Goal: Task Accomplishment & Management: Manage account settings

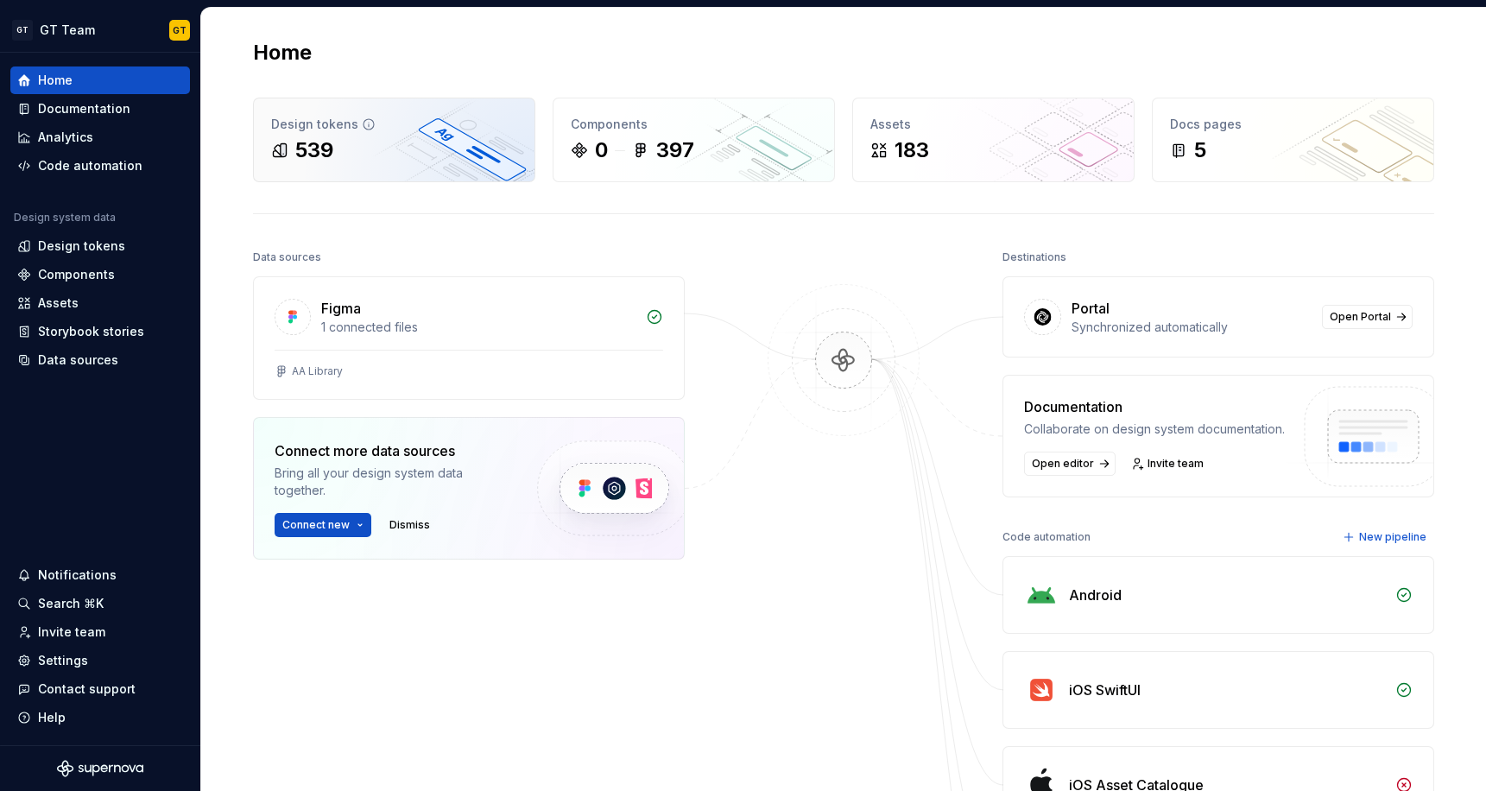
click at [353, 151] on div "539" at bounding box center [394, 150] width 246 height 28
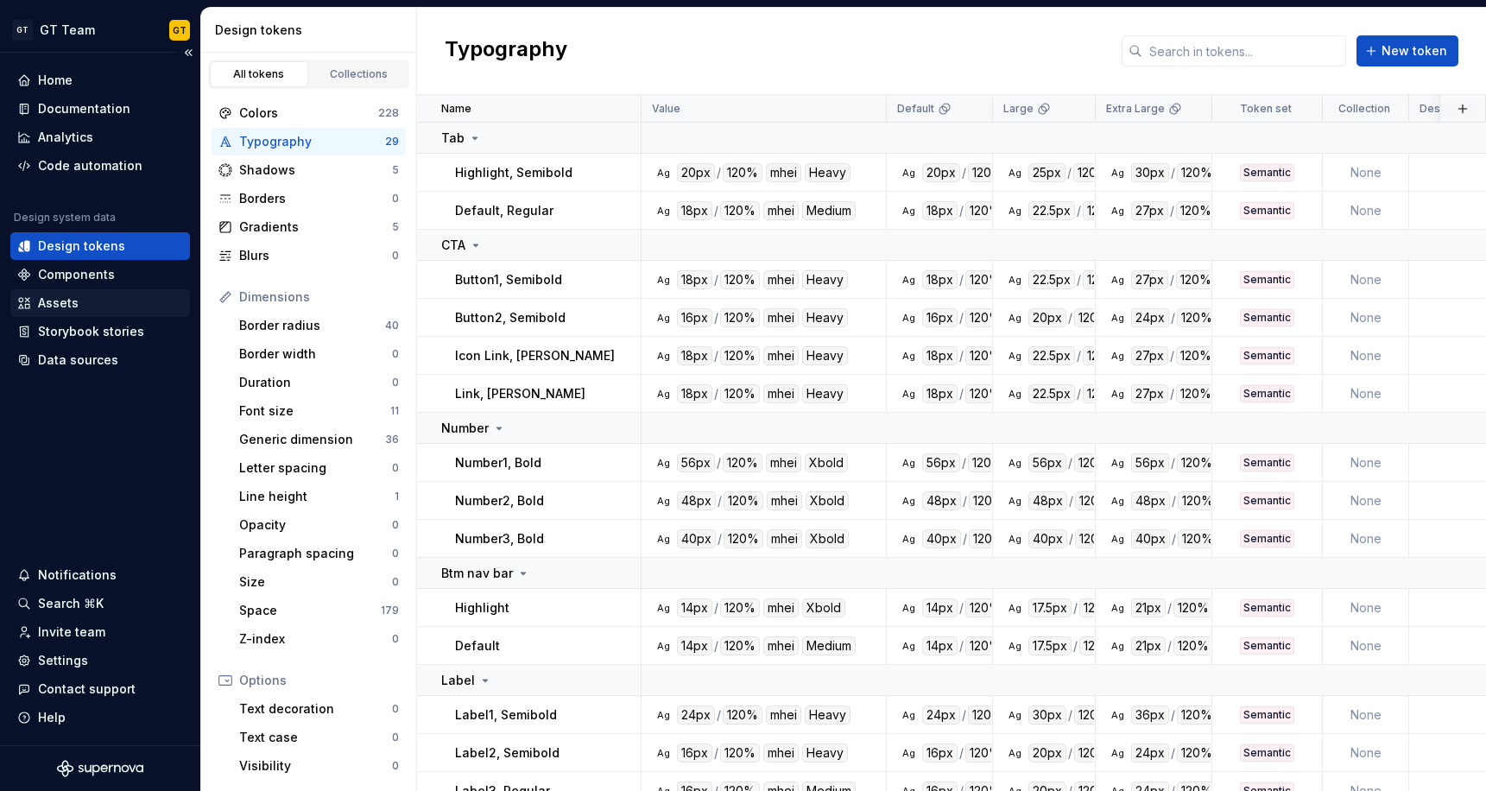
click at [90, 299] on div "Assets" at bounding box center [100, 303] width 166 height 17
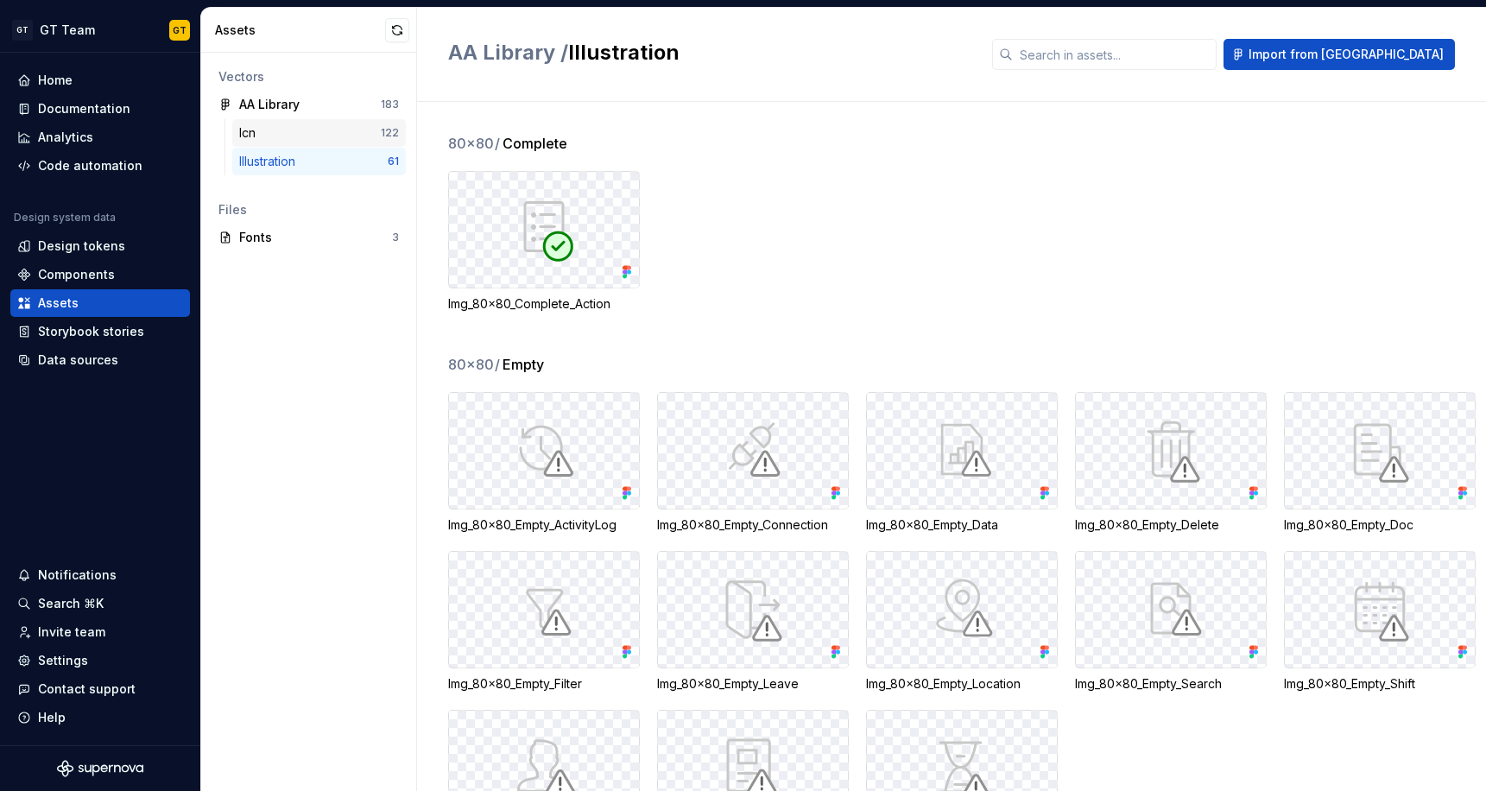
click at [346, 131] on div "Icn" at bounding box center [310, 132] width 142 height 17
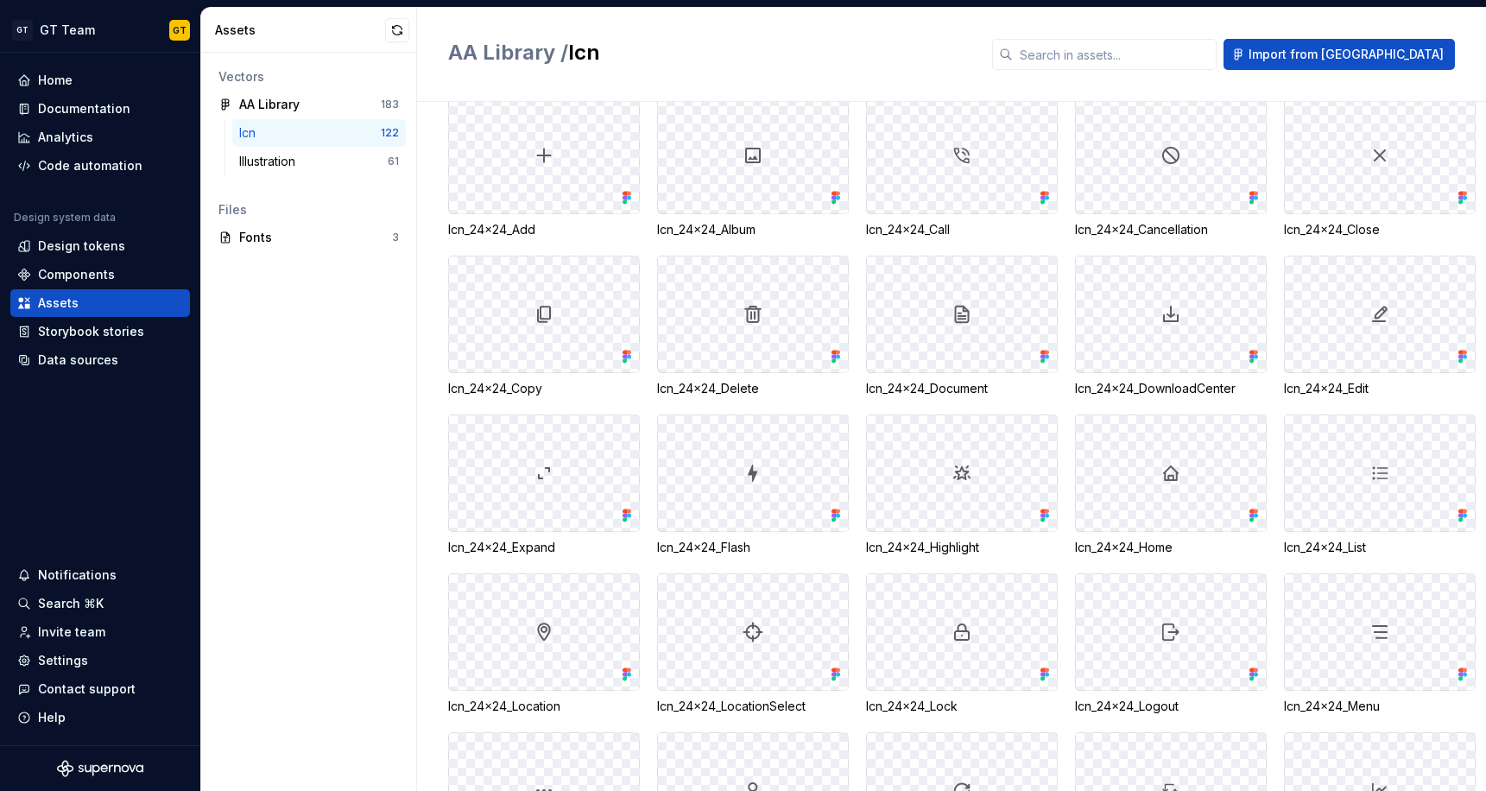
scroll to position [772, 0]
click at [520, 154] on div at bounding box center [544, 156] width 190 height 116
click at [638, 145] on div at bounding box center [544, 156] width 190 height 116
click at [601, 158] on div at bounding box center [544, 156] width 190 height 116
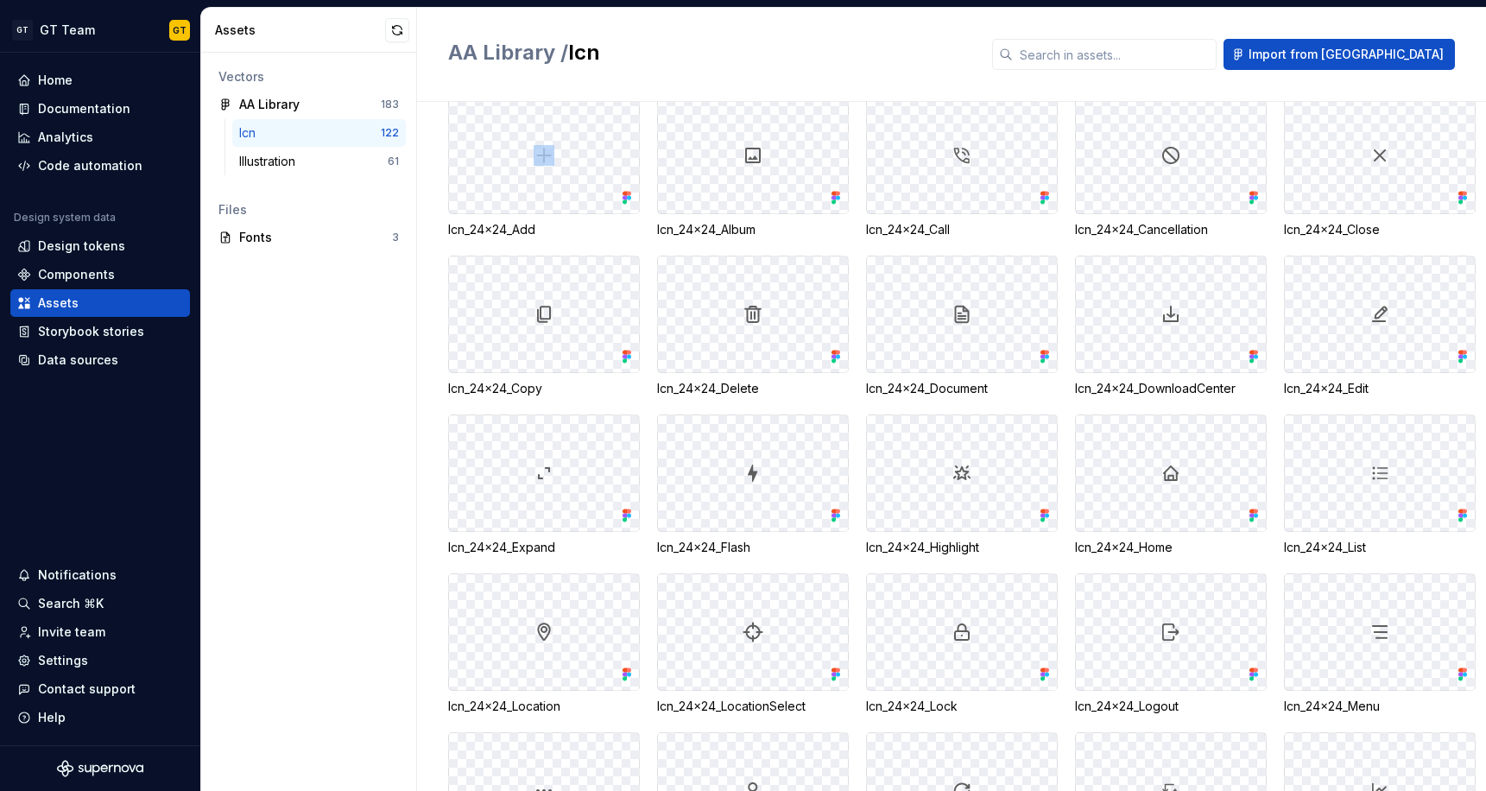
click at [601, 158] on div at bounding box center [544, 156] width 190 height 116
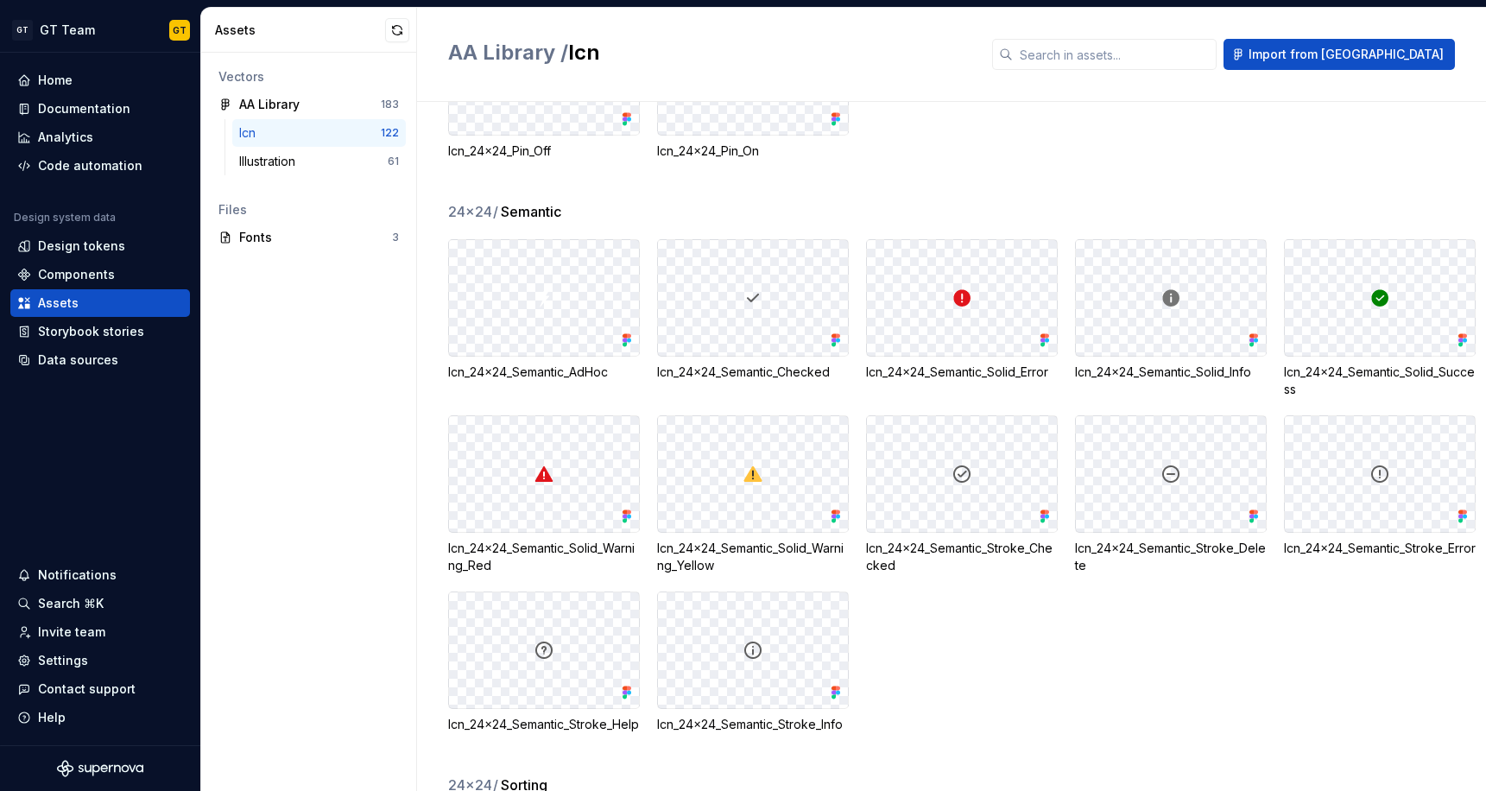
scroll to position [5287, 0]
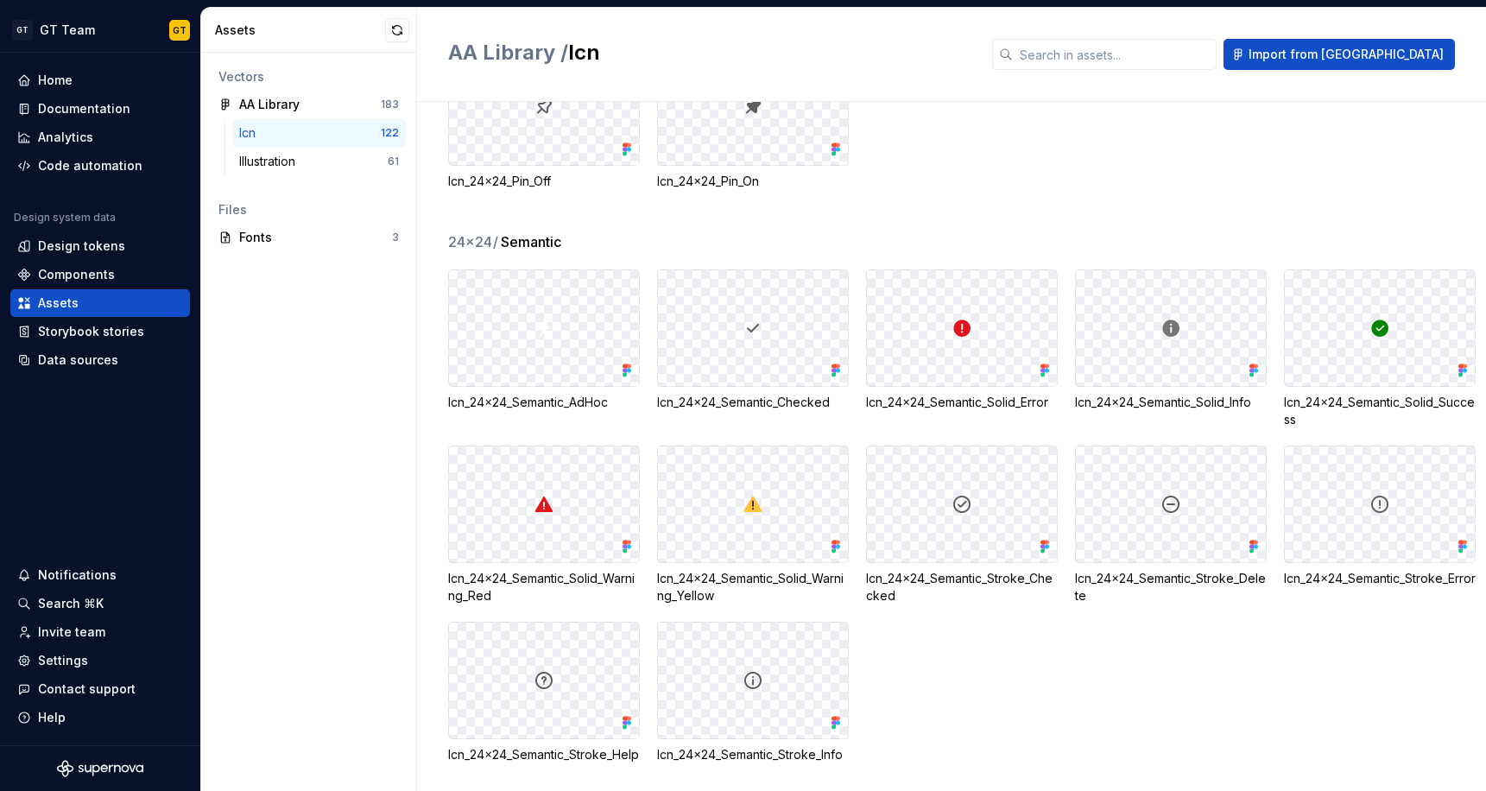
click at [1391, 355] on div at bounding box center [1380, 328] width 190 height 116
click at [1476, 341] on div "Icn_24x24_Semantic_AdHoc Icn_24x24_Semantic_Checked Icn_24x24_Semantic_Solid_Er…" at bounding box center [967, 516] width 1038 height 494
click at [1418, 340] on div at bounding box center [1380, 328] width 190 height 116
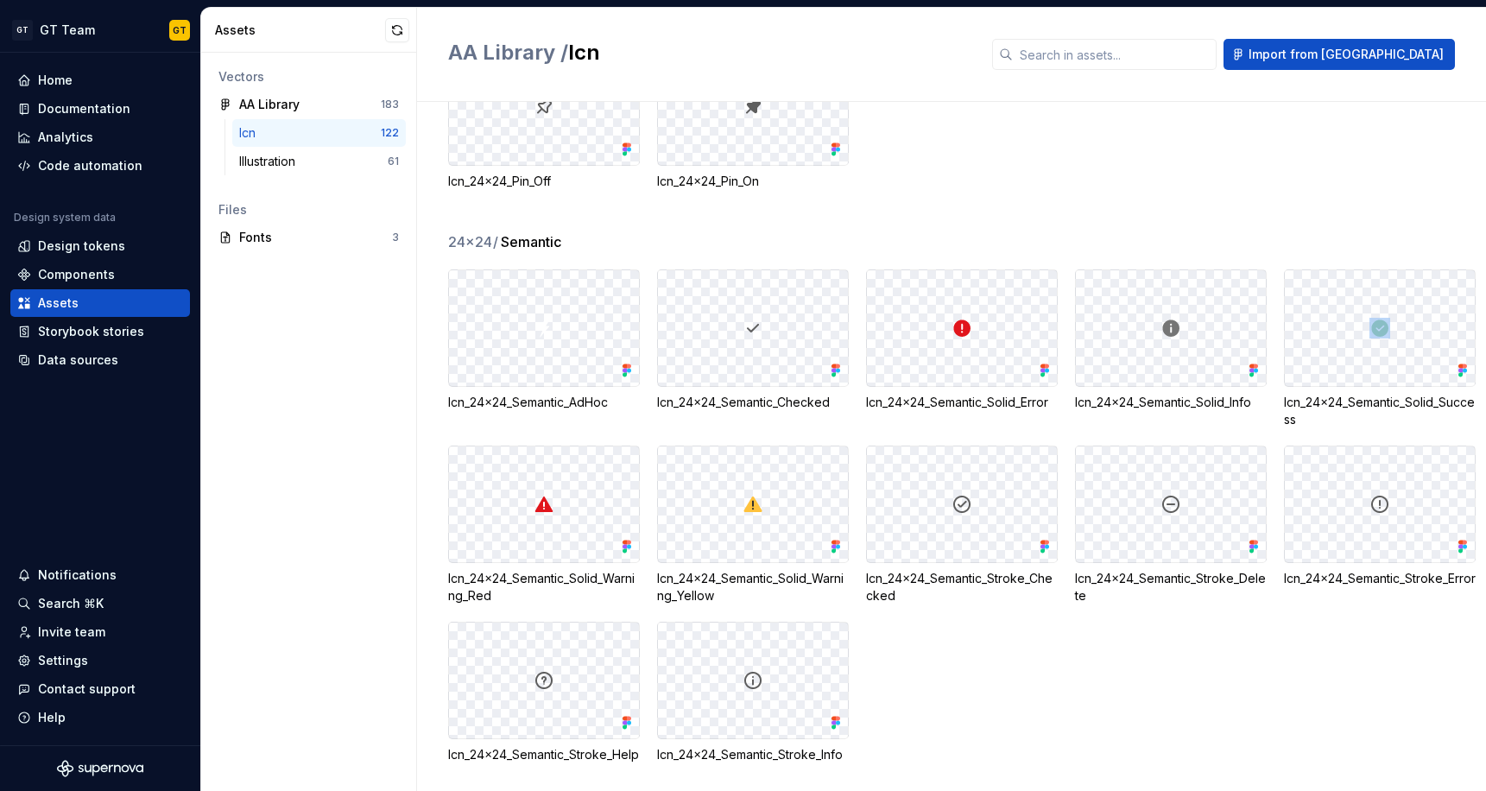
click at [1325, 326] on div at bounding box center [1380, 328] width 190 height 116
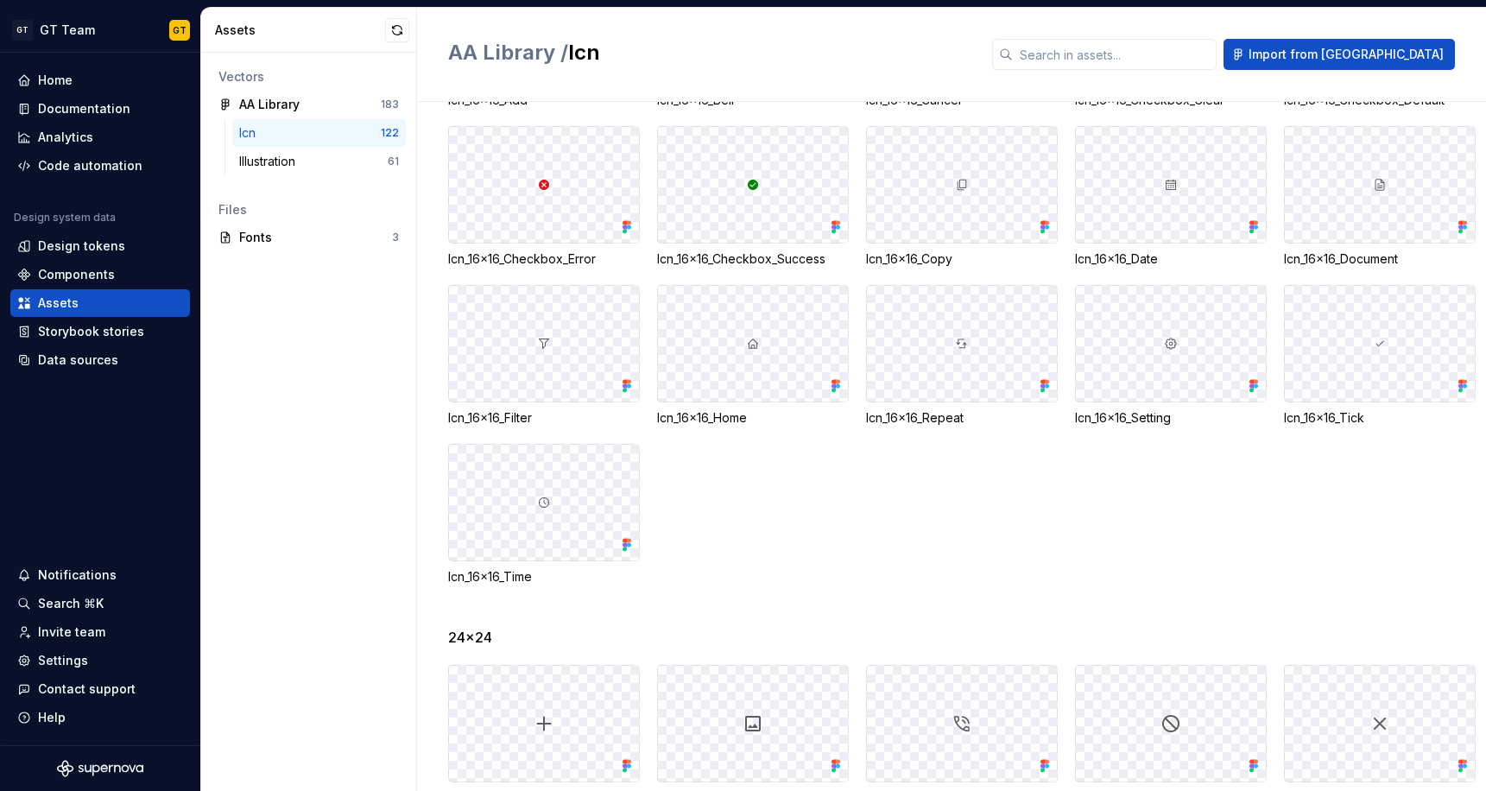
scroll to position [0, 0]
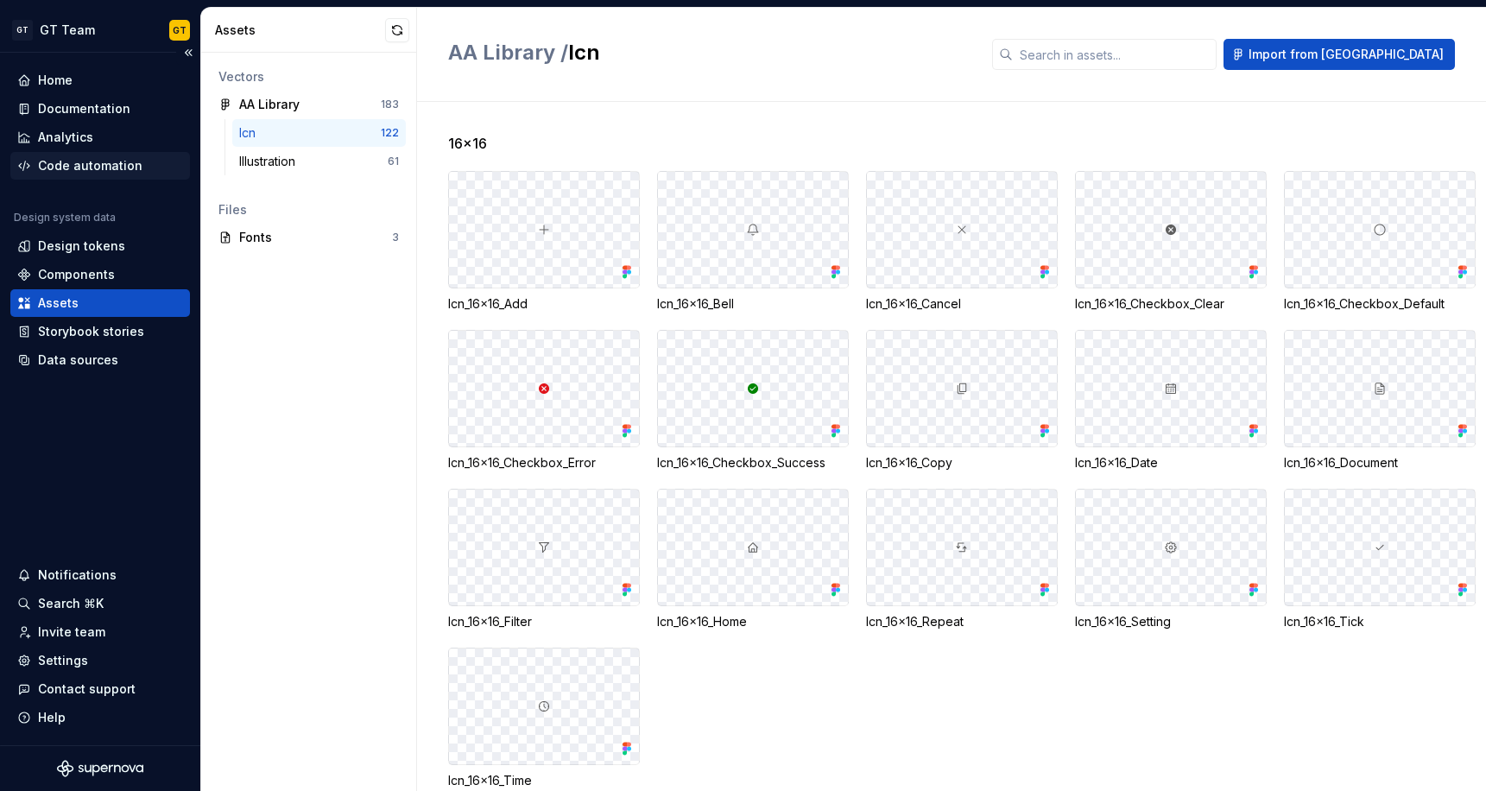
click at [117, 157] on div "Code automation" at bounding box center [90, 165] width 105 height 17
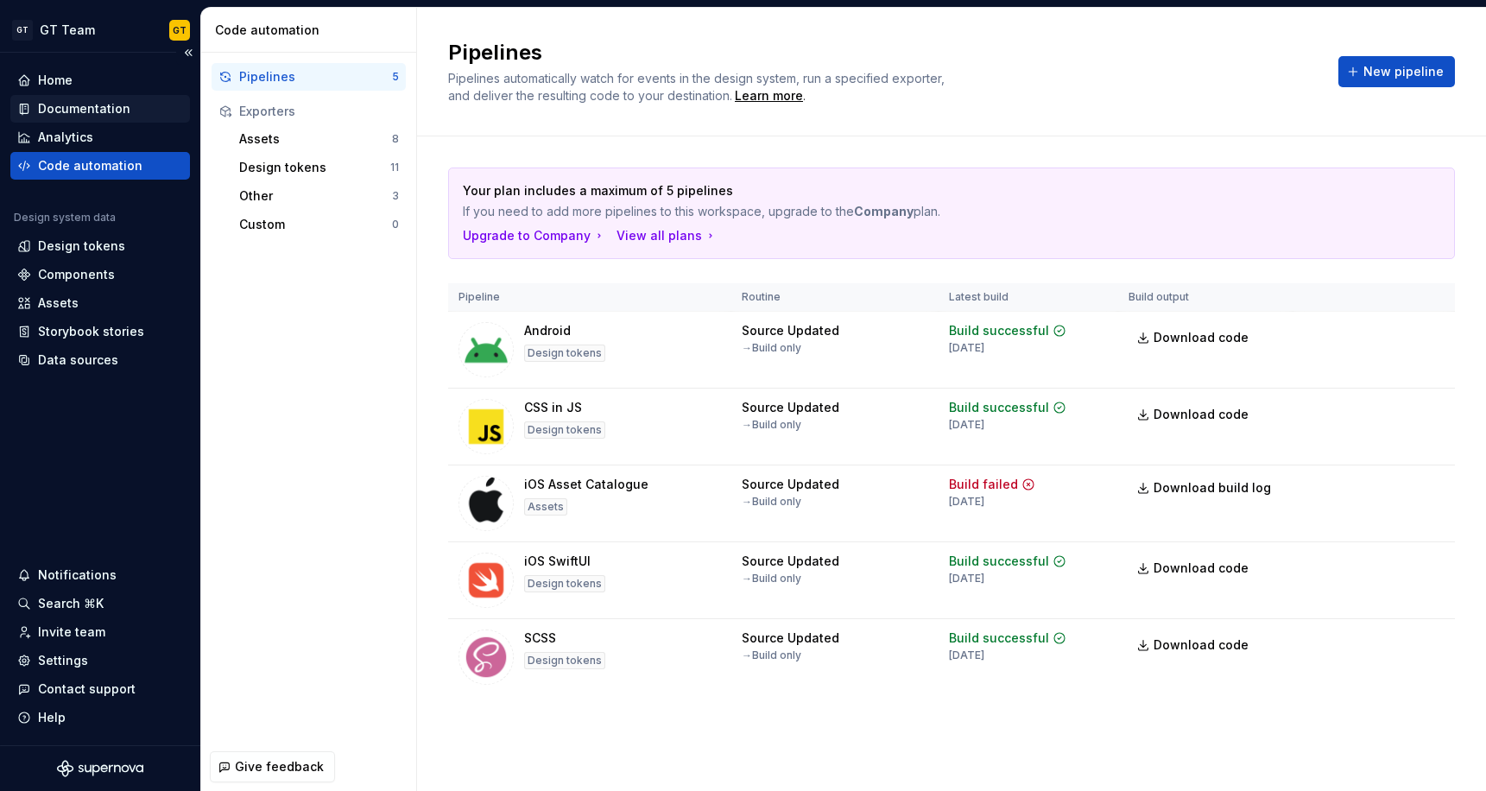
click at [85, 107] on div "Documentation" at bounding box center [84, 108] width 92 height 17
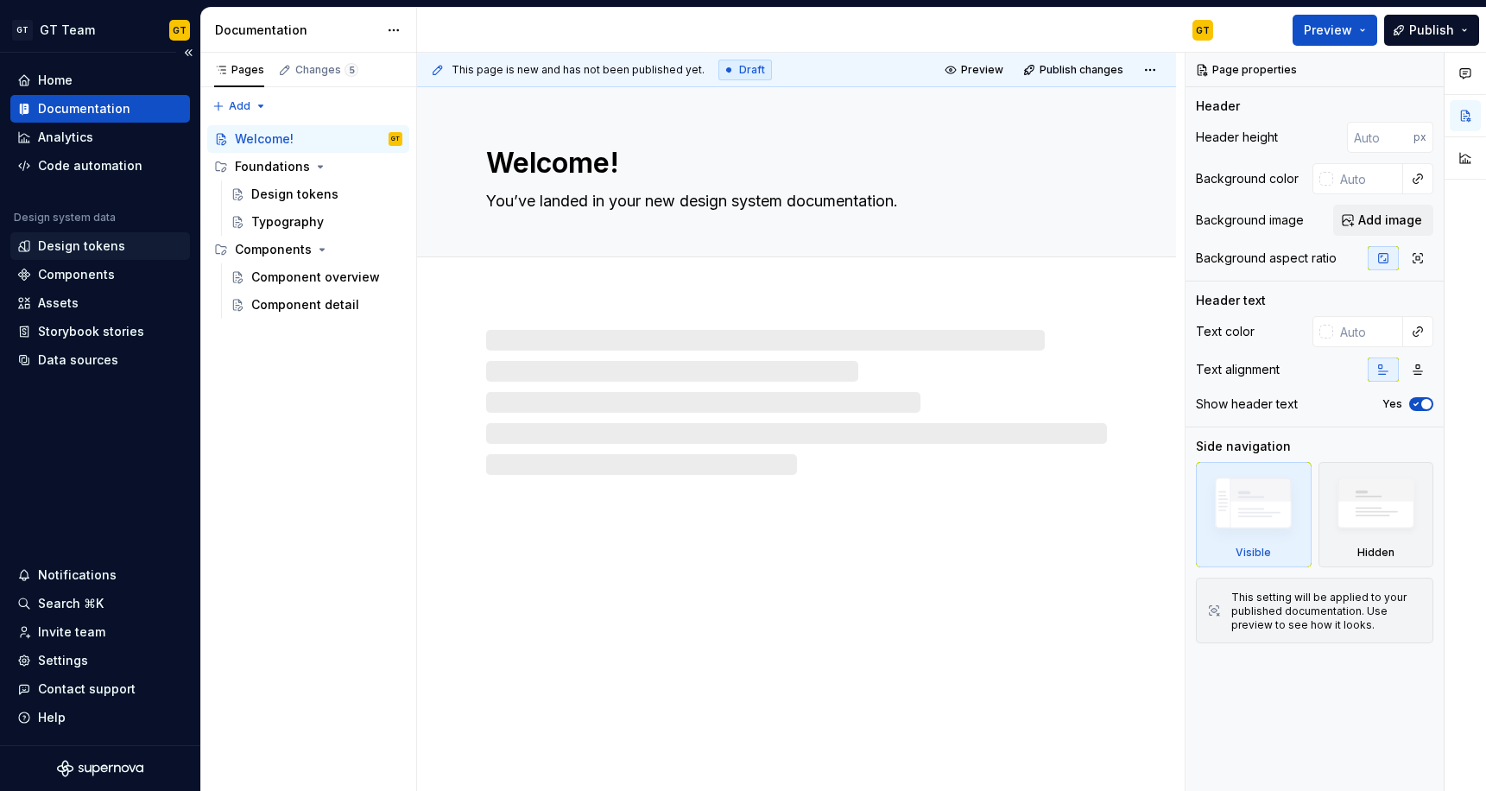
click at [101, 253] on div "Design tokens" at bounding box center [81, 246] width 87 height 17
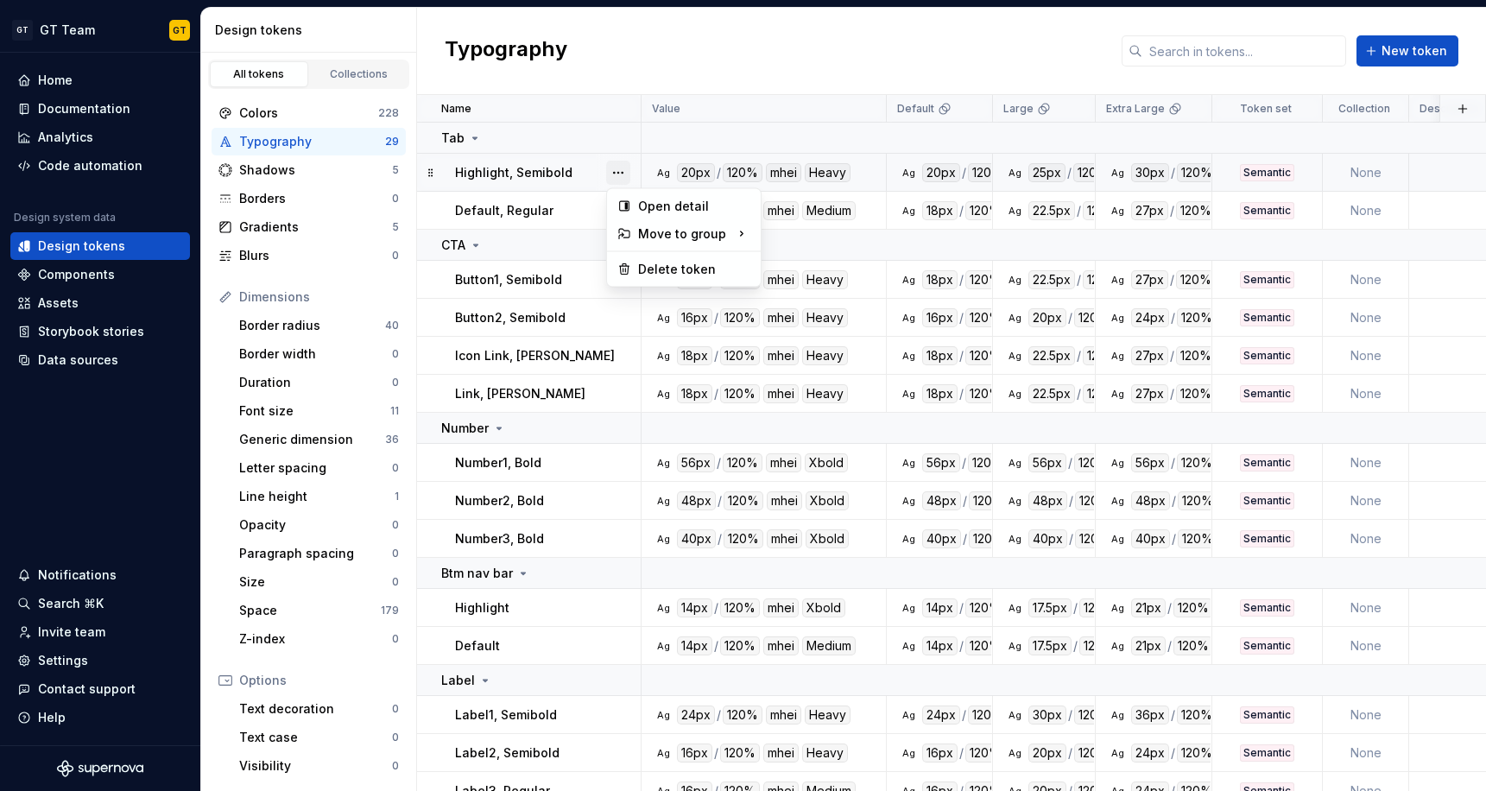
click at [615, 174] on button "button" at bounding box center [618, 173] width 24 height 24
click at [579, 177] on html "GT GT Team GT Home Documentation Analytics Code automation Design system data D…" at bounding box center [743, 395] width 1486 height 791
click at [863, 174] on div "Ag 20px / 120% mhei Heavy" at bounding box center [769, 172] width 232 height 19
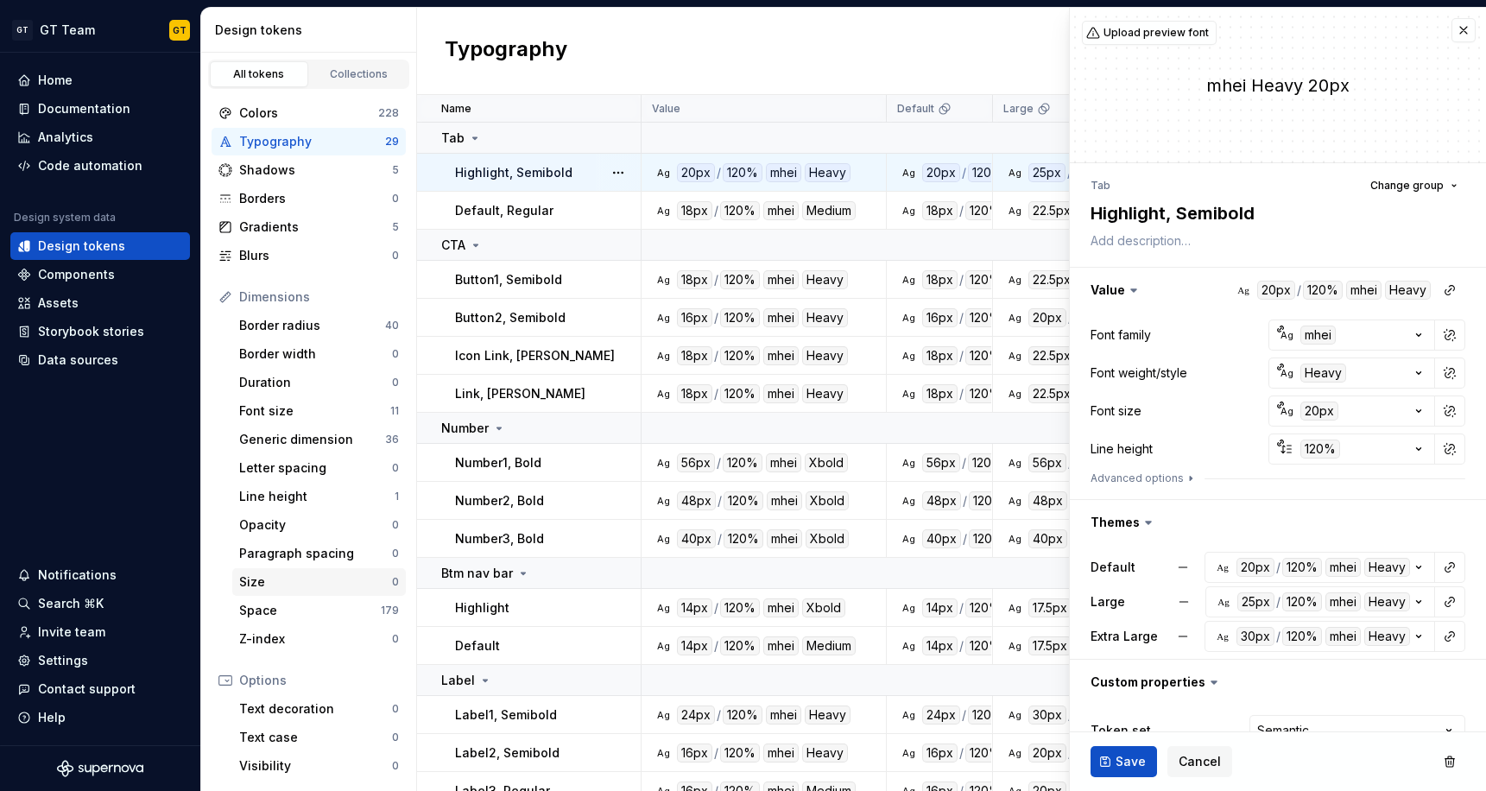
click at [281, 592] on div "Size 0" at bounding box center [319, 582] width 174 height 28
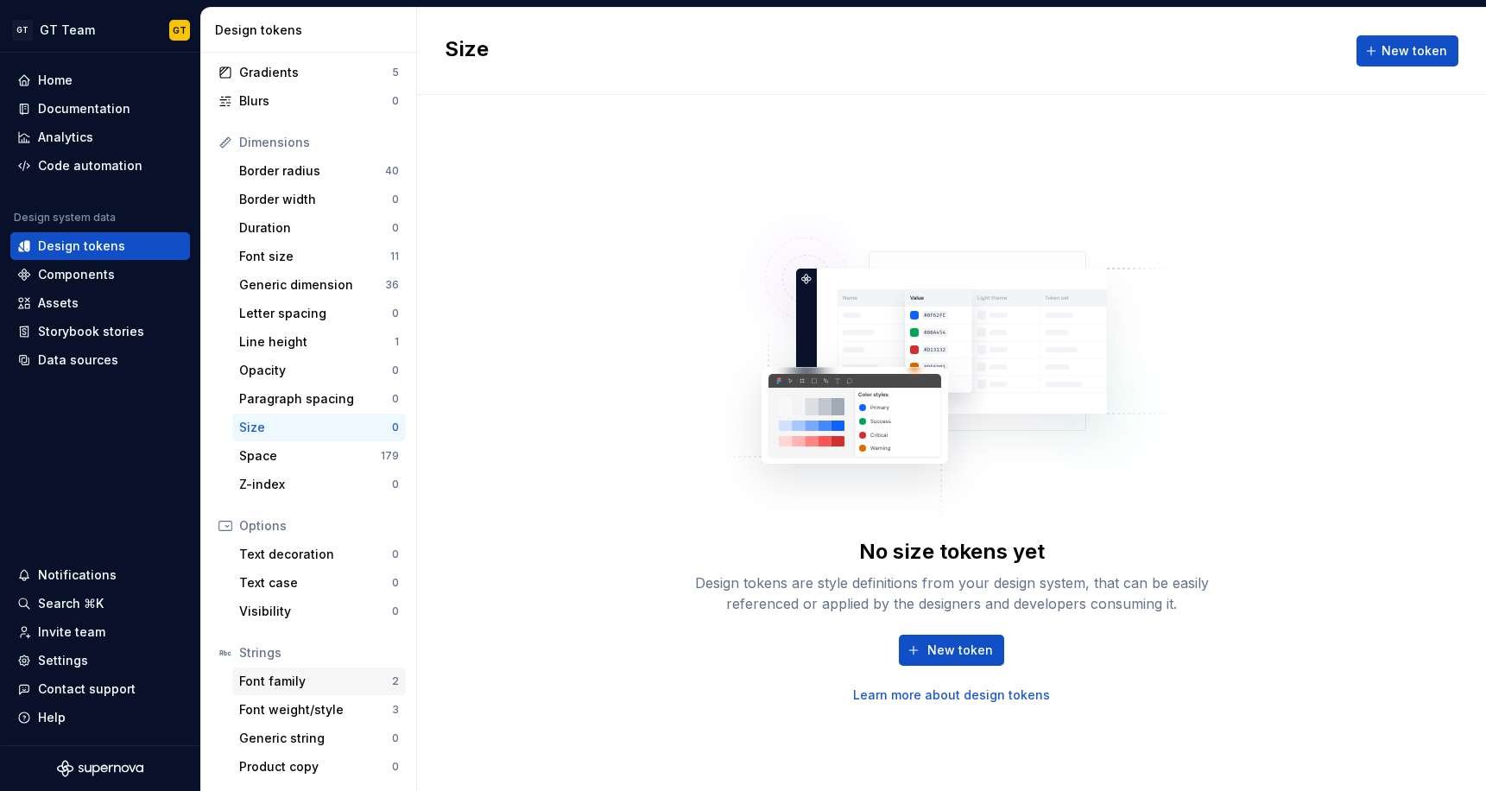
click at [301, 681] on div "Font family" at bounding box center [315, 681] width 153 height 17
click at [307, 732] on div "Generic string" at bounding box center [315, 738] width 153 height 17
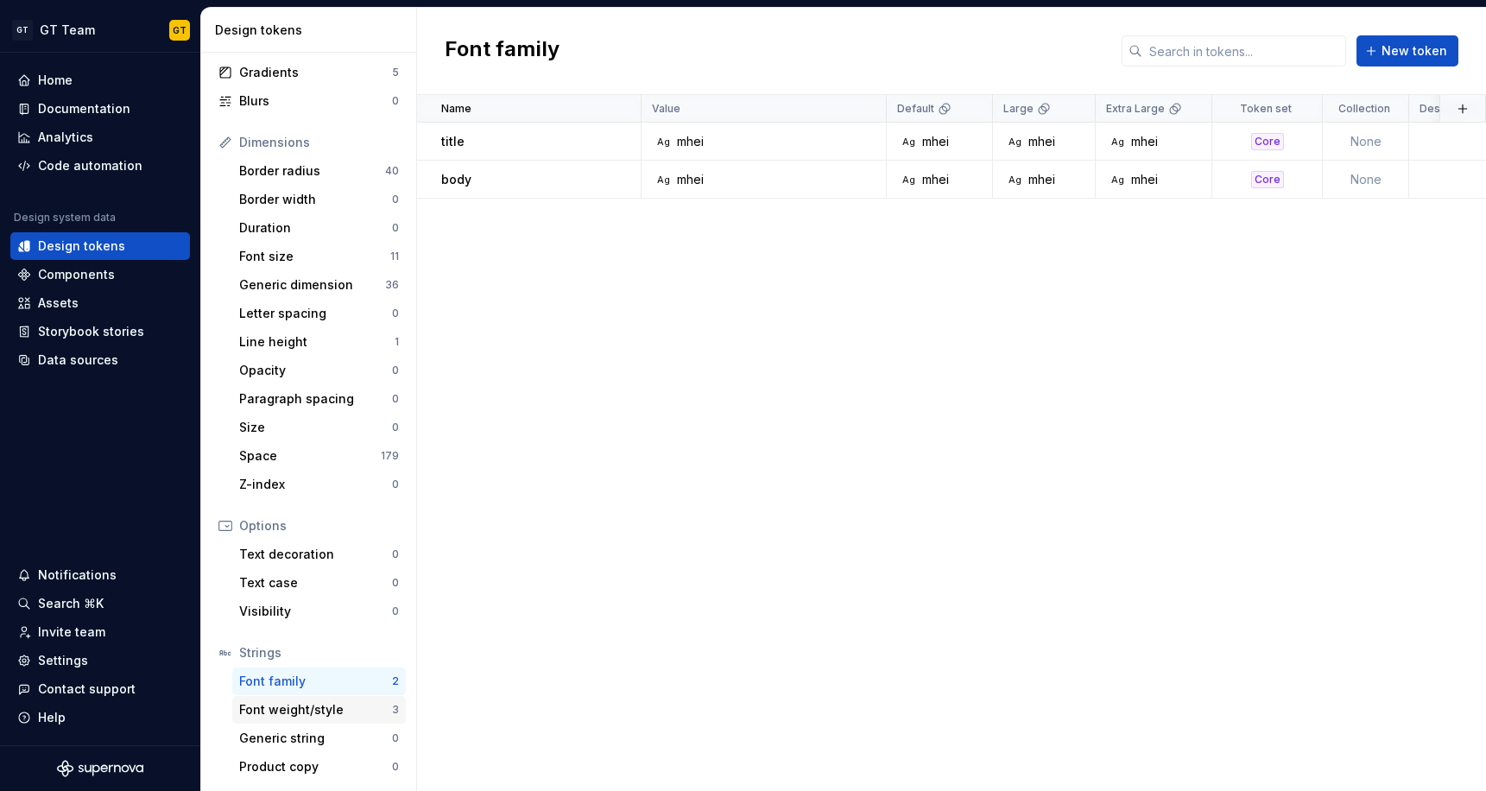
click at [322, 709] on div "Font weight/style" at bounding box center [315, 709] width 153 height 17
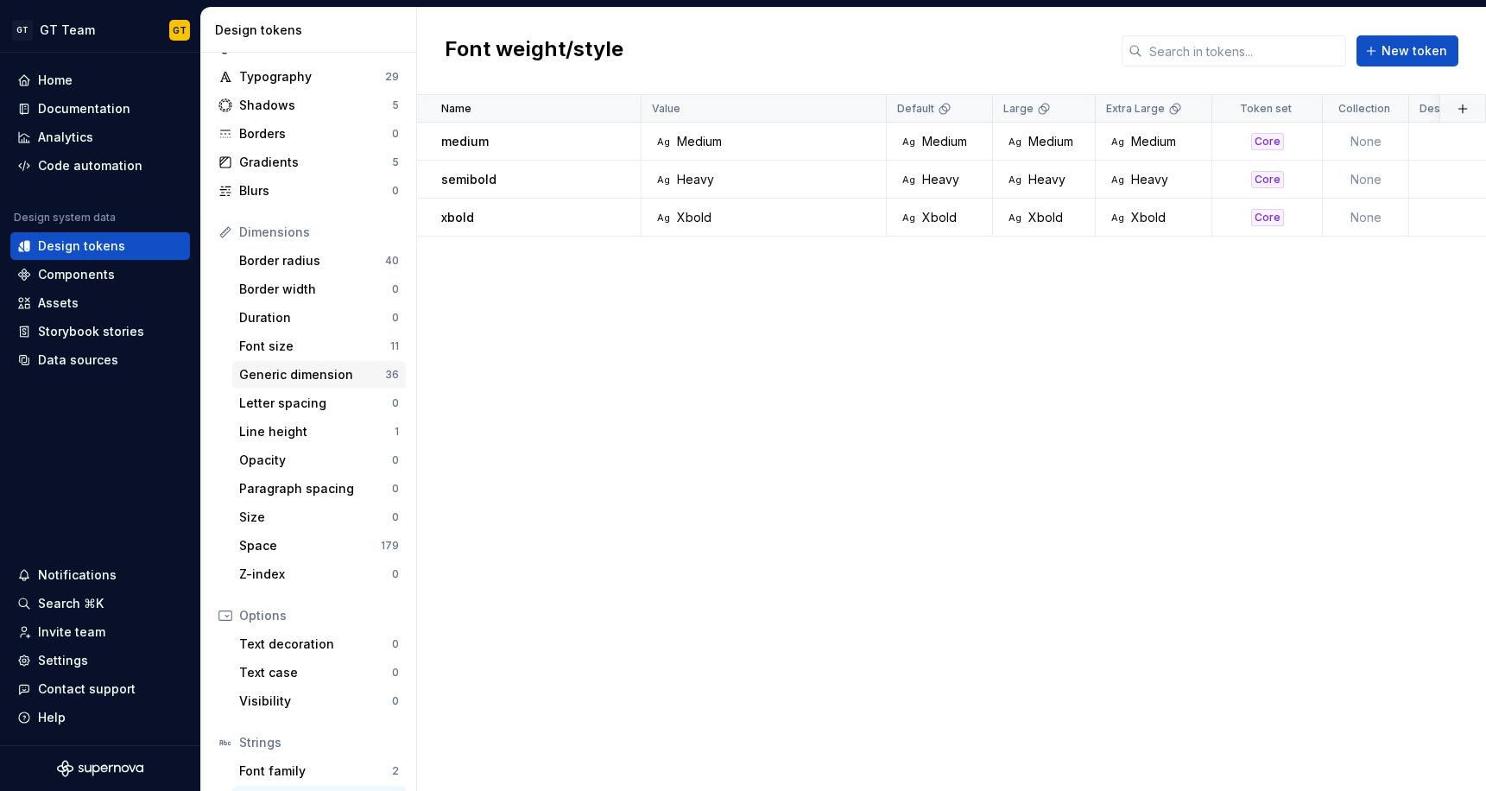
scroll to position [88, 0]
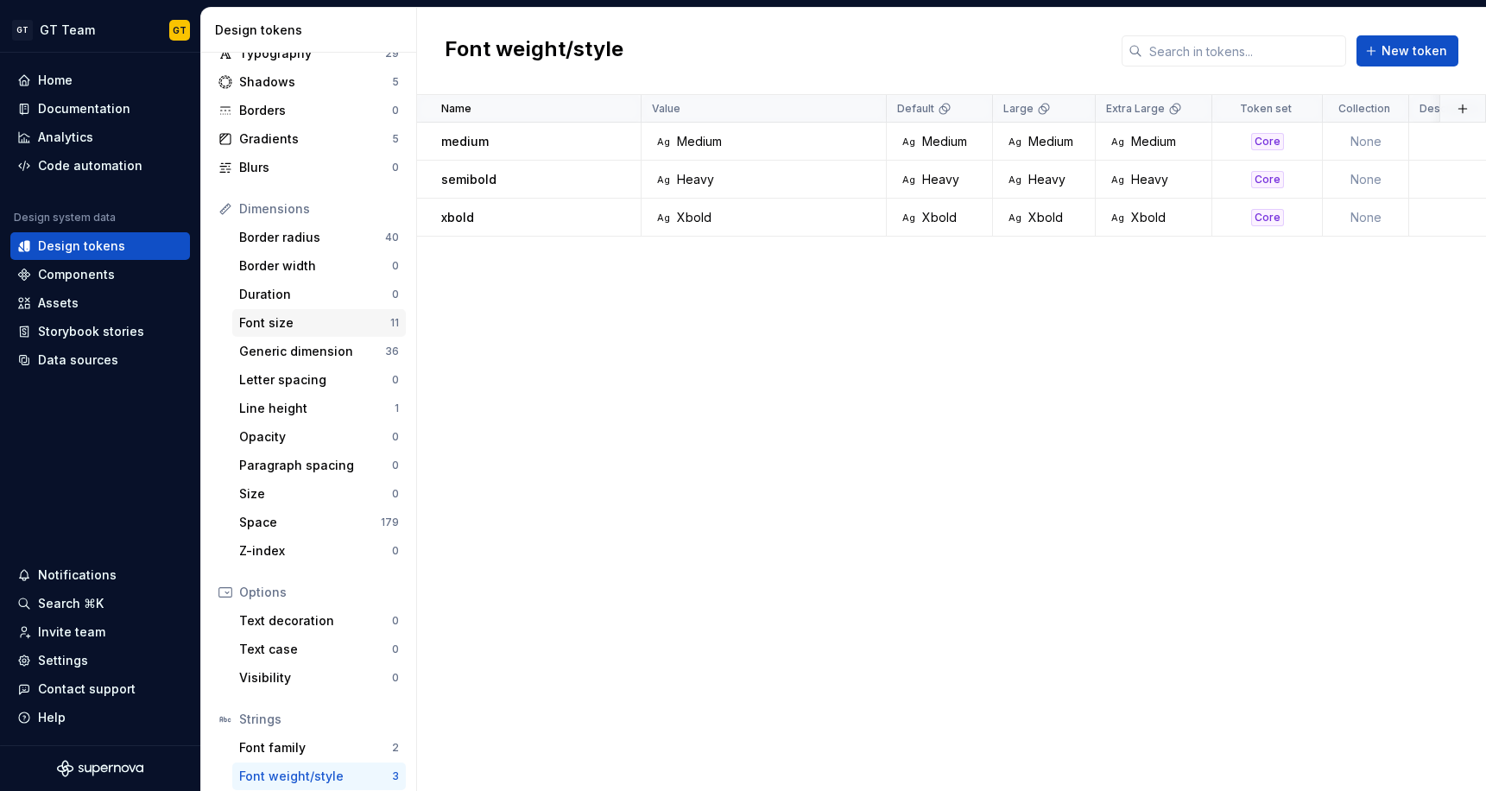
click at [299, 322] on div "Font size" at bounding box center [314, 322] width 151 height 17
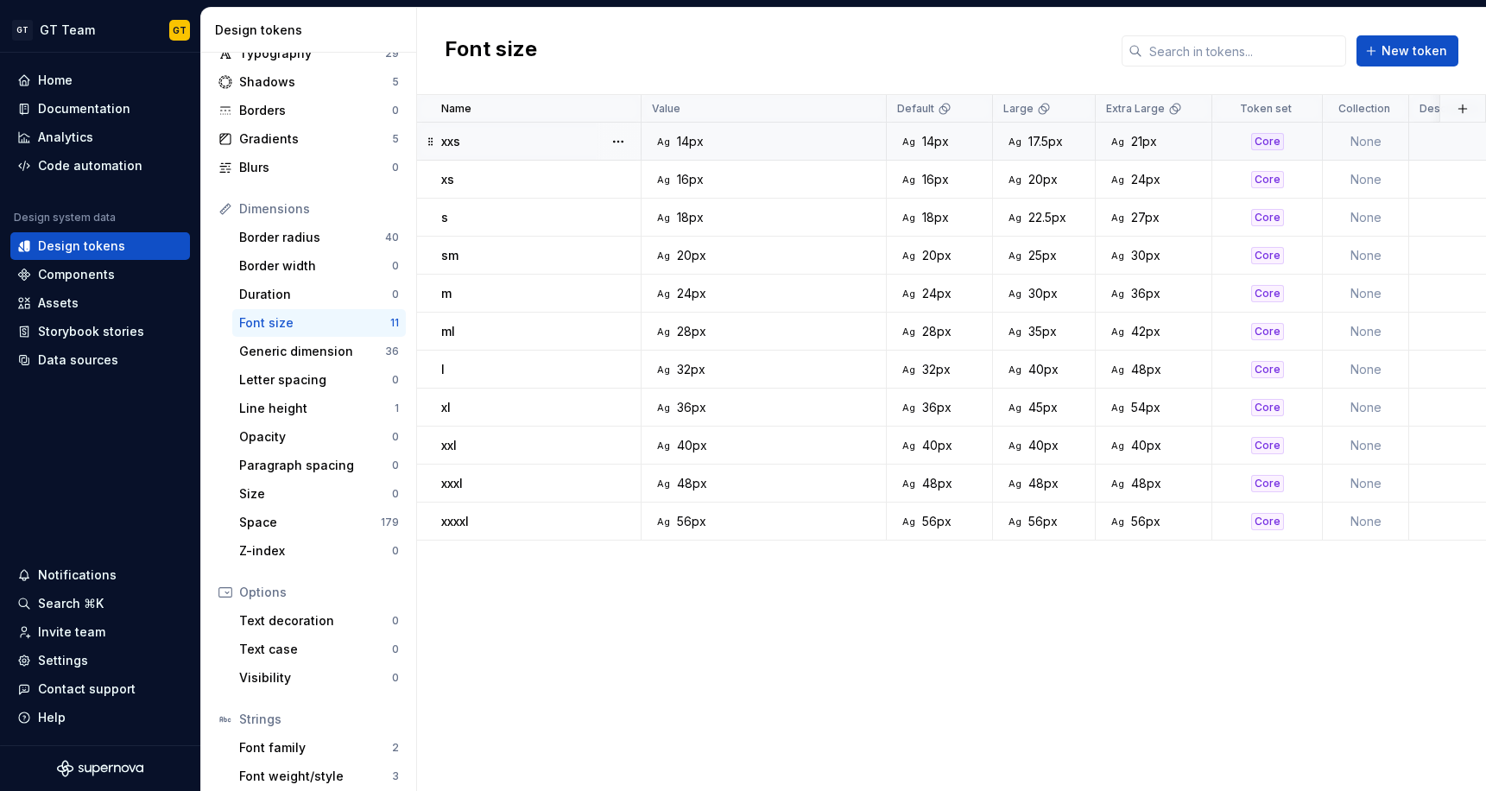
click at [826, 142] on div "Ag 14px" at bounding box center [769, 141] width 232 height 17
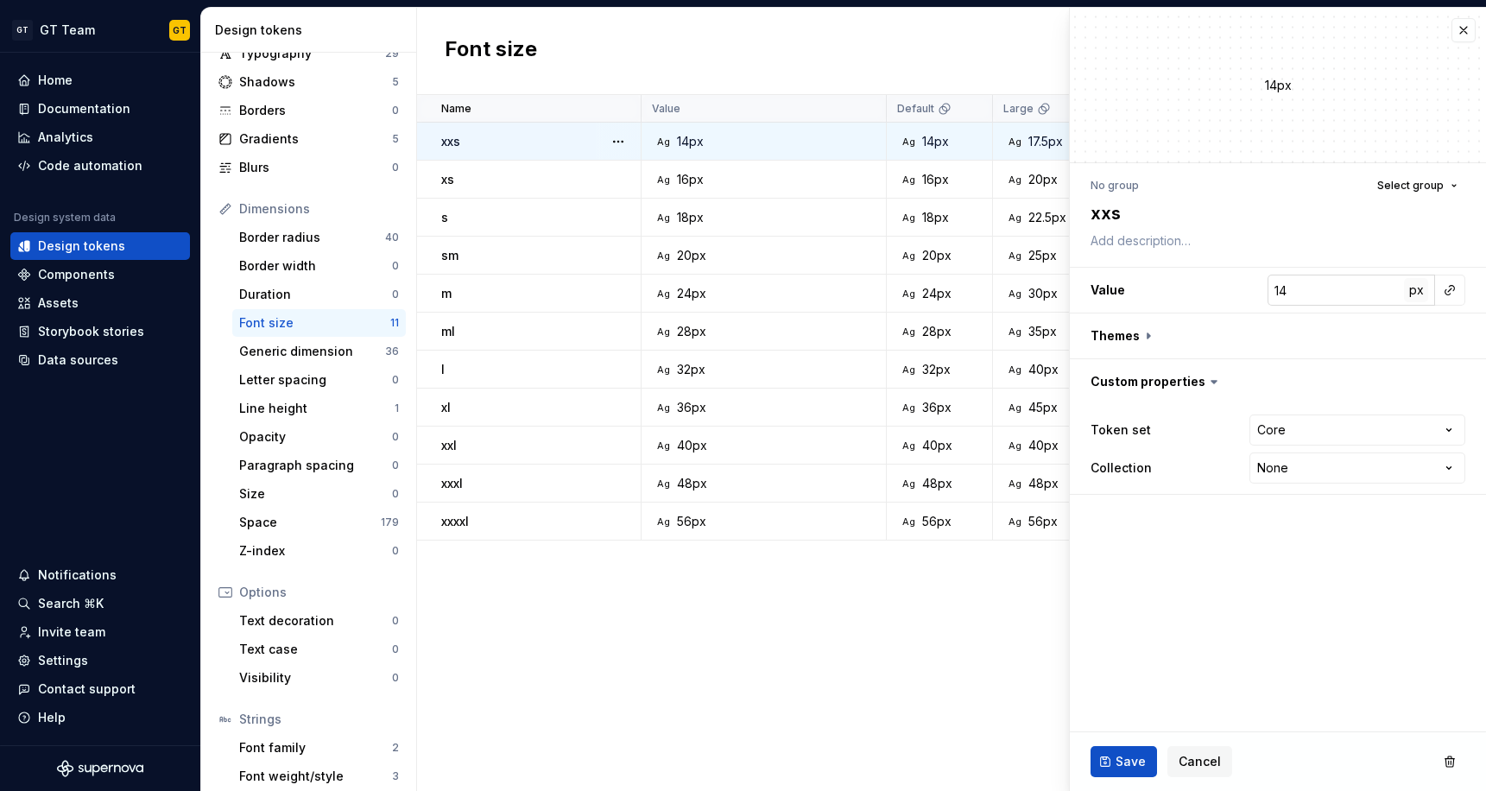
click at [1412, 287] on span "px" at bounding box center [1416, 289] width 15 height 15
click at [1413, 292] on span "rem" at bounding box center [1417, 289] width 22 height 15
click at [1413, 298] on button "%" at bounding box center [1416, 290] width 24 height 24
click at [1413, 298] on button "px" at bounding box center [1416, 290] width 24 height 24
click at [1413, 298] on button "rem" at bounding box center [1416, 290] width 24 height 24
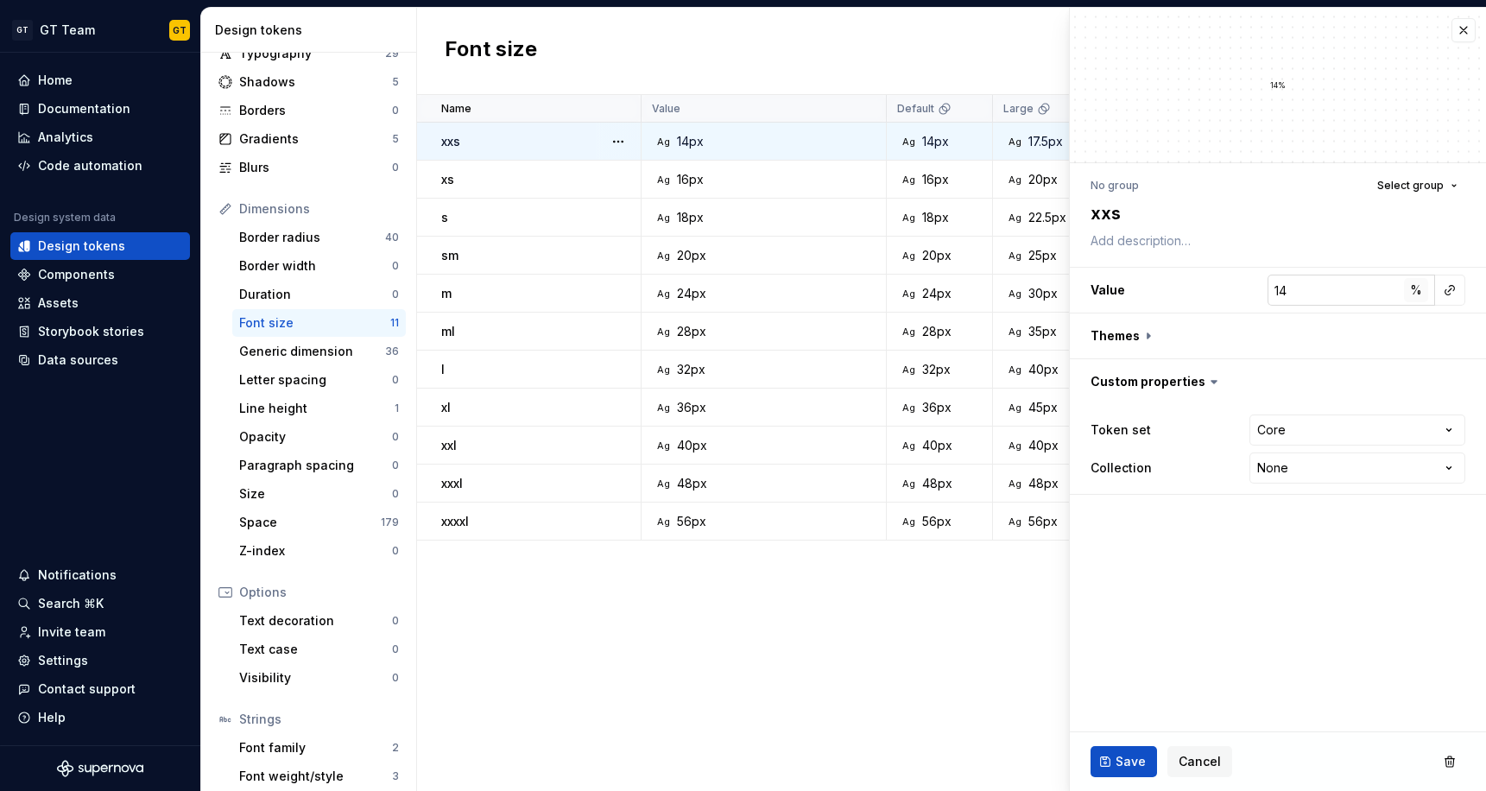
click at [1419, 297] on button "%" at bounding box center [1416, 290] width 24 height 24
click at [1419, 297] on button "px" at bounding box center [1416, 290] width 24 height 24
click at [1416, 290] on span "rem" at bounding box center [1417, 289] width 22 height 15
click at [1416, 301] on button "%" at bounding box center [1416, 290] width 24 height 24
click at [1190, 769] on span "Cancel" at bounding box center [1200, 761] width 42 height 17
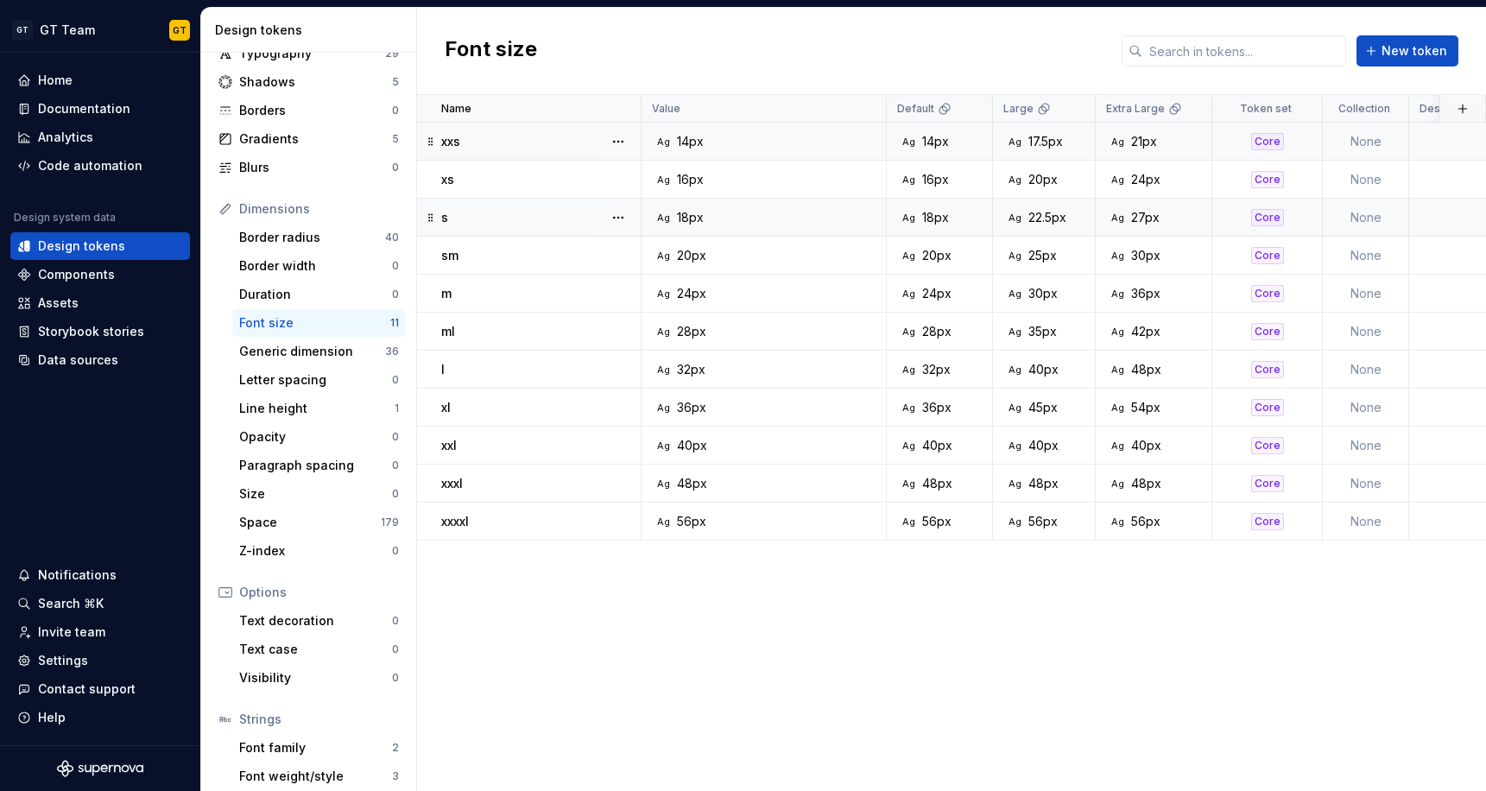
click at [1055, 146] on div "17.5px" at bounding box center [1046, 141] width 35 height 17
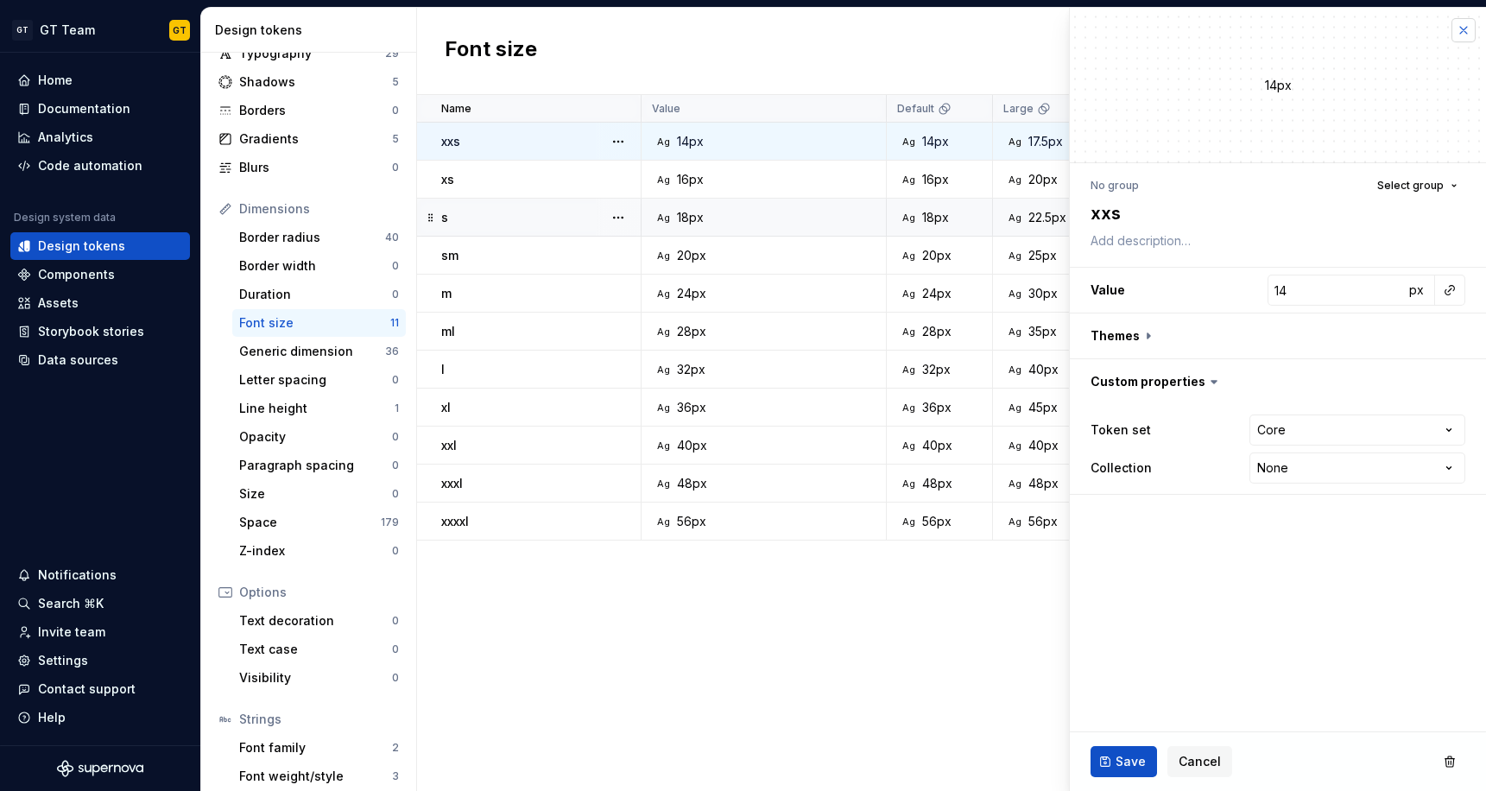
click at [1465, 33] on button "button" at bounding box center [1464, 30] width 24 height 24
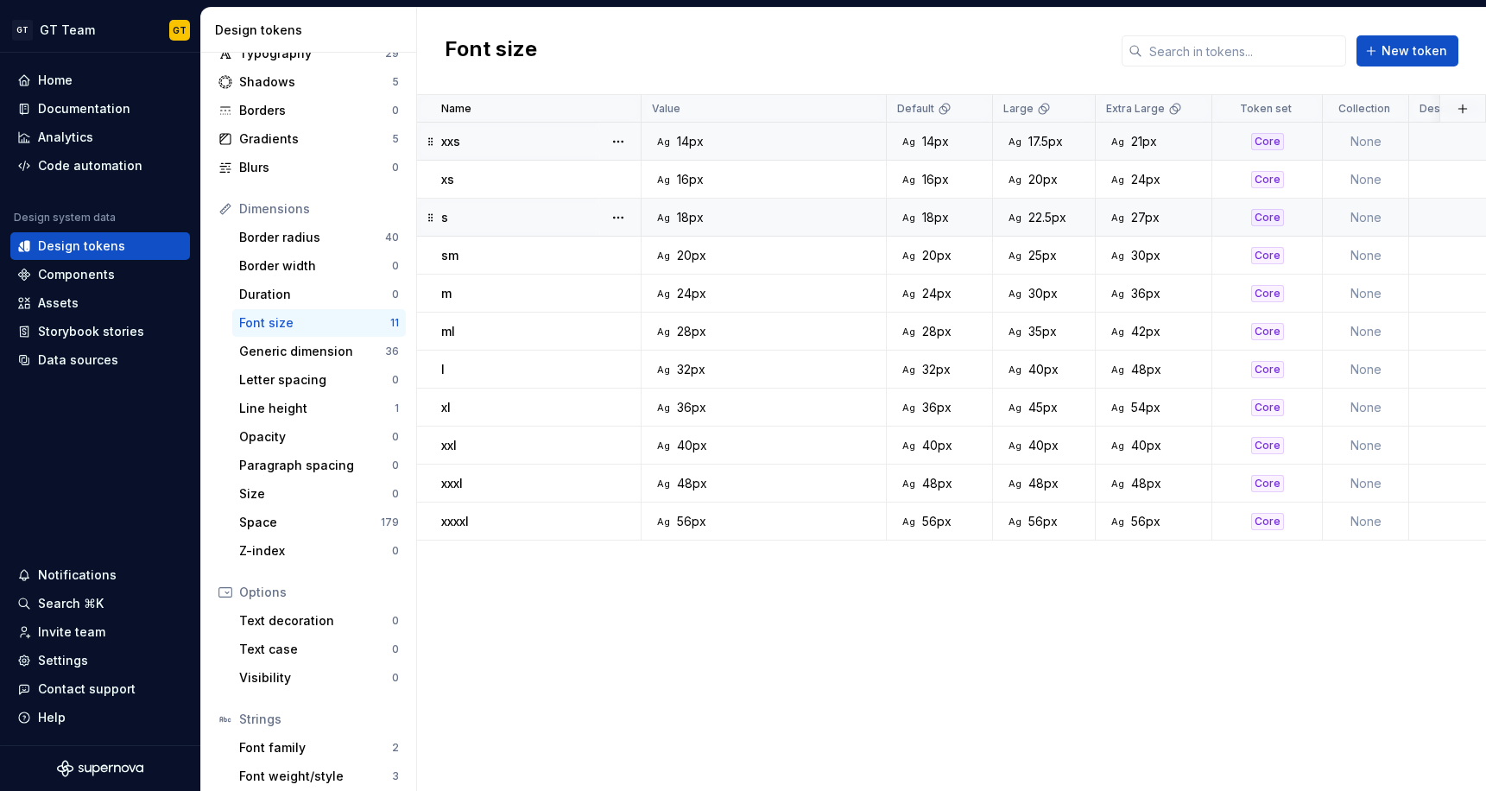
click at [755, 143] on div "Ag 14px" at bounding box center [769, 141] width 232 height 17
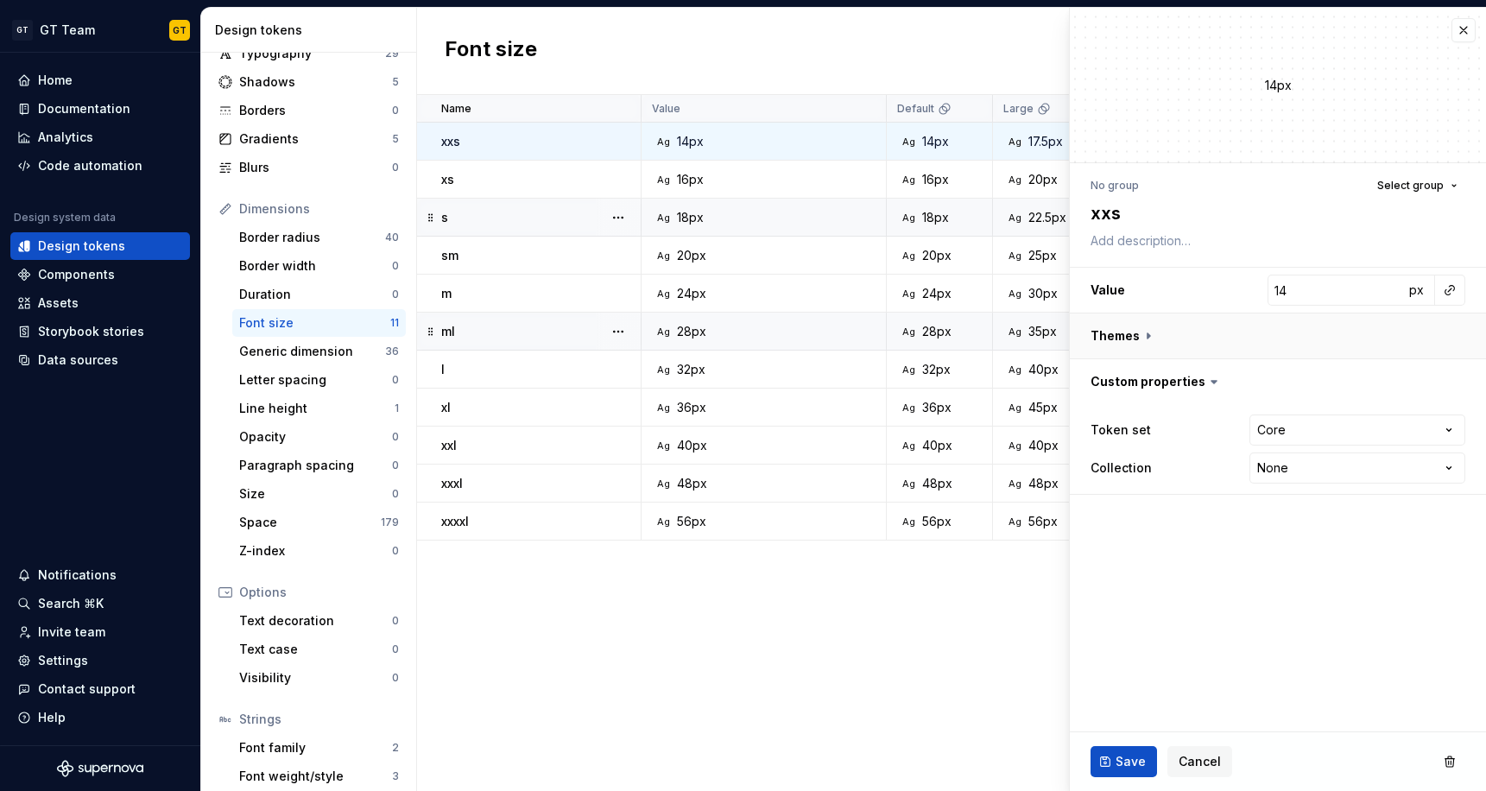
click at [1147, 339] on button "button" at bounding box center [1278, 336] width 416 height 45
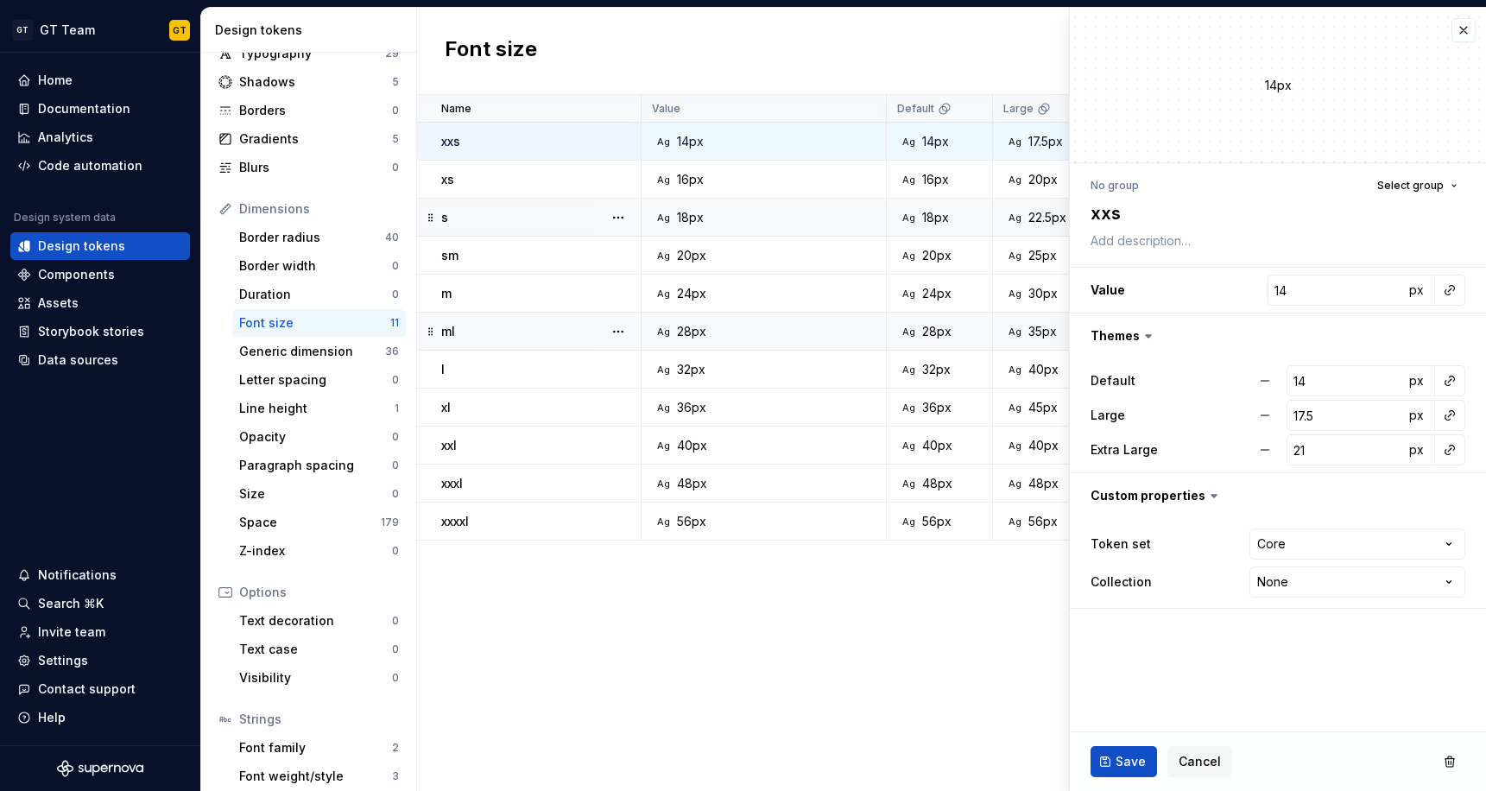
type textarea "*"
